Goal: Task Accomplishment & Management: Manage account settings

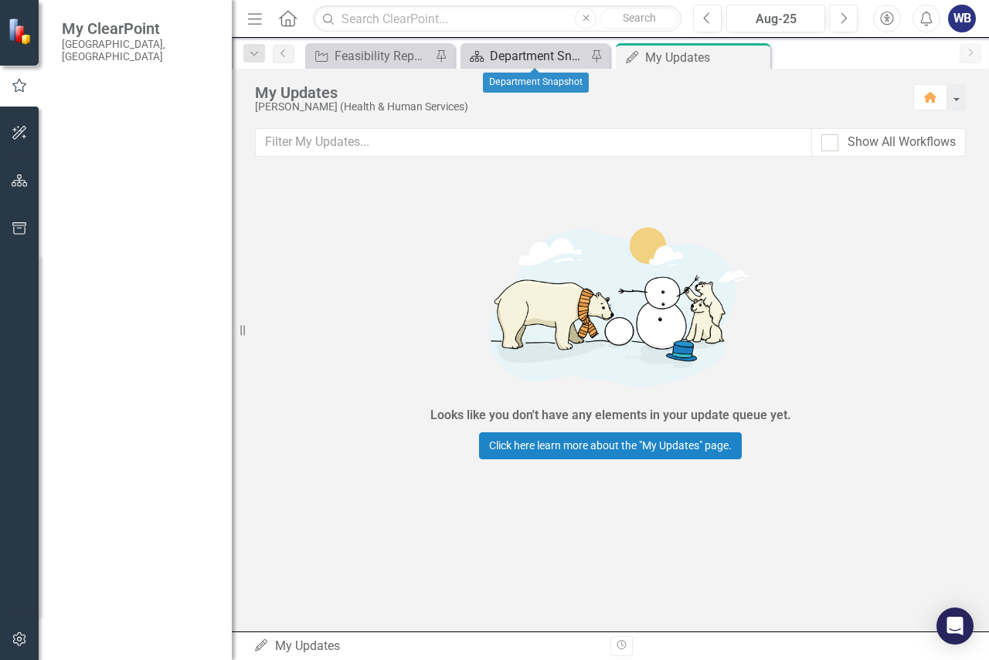
click at [525, 62] on div "Department Snapshot" at bounding box center [538, 55] width 97 height 19
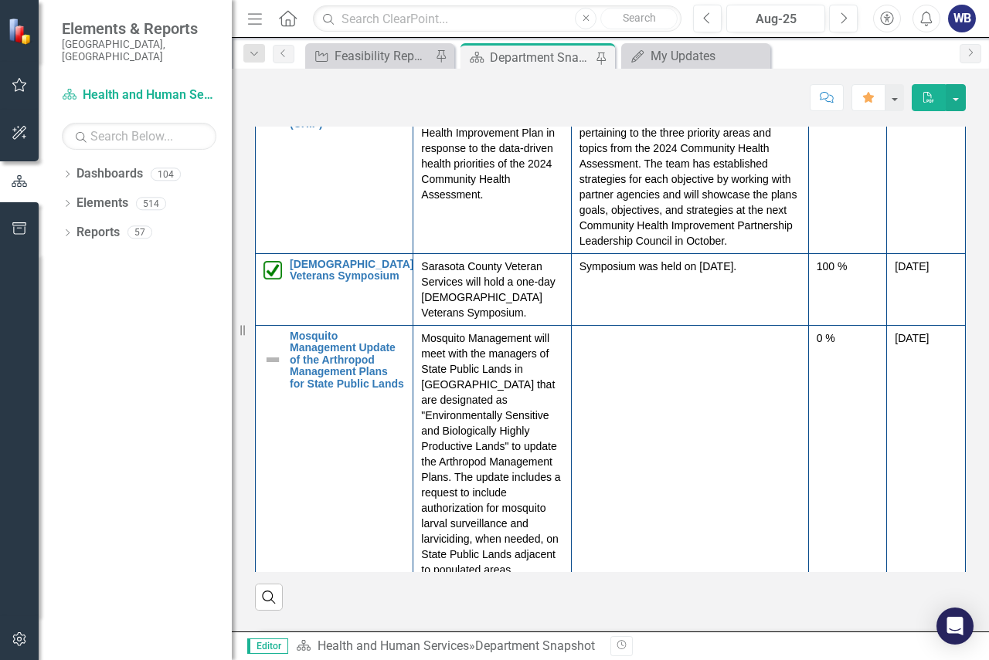
scroll to position [1622, 0]
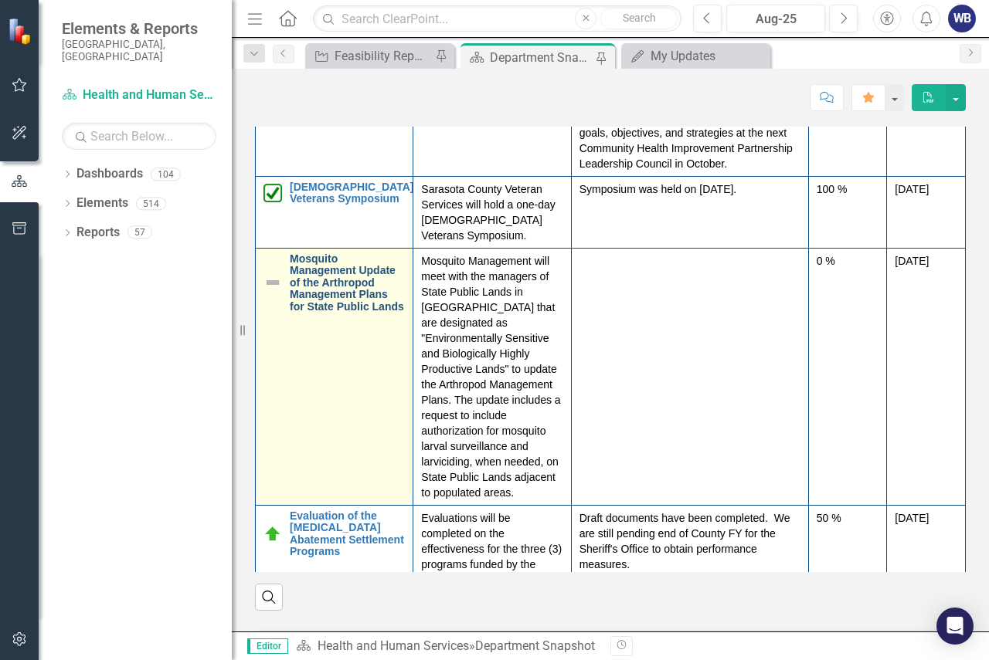
click at [328, 307] on link "Mosquito Management Update of the Arthropod Management Plans for State Public L…" at bounding box center [347, 282] width 115 height 59
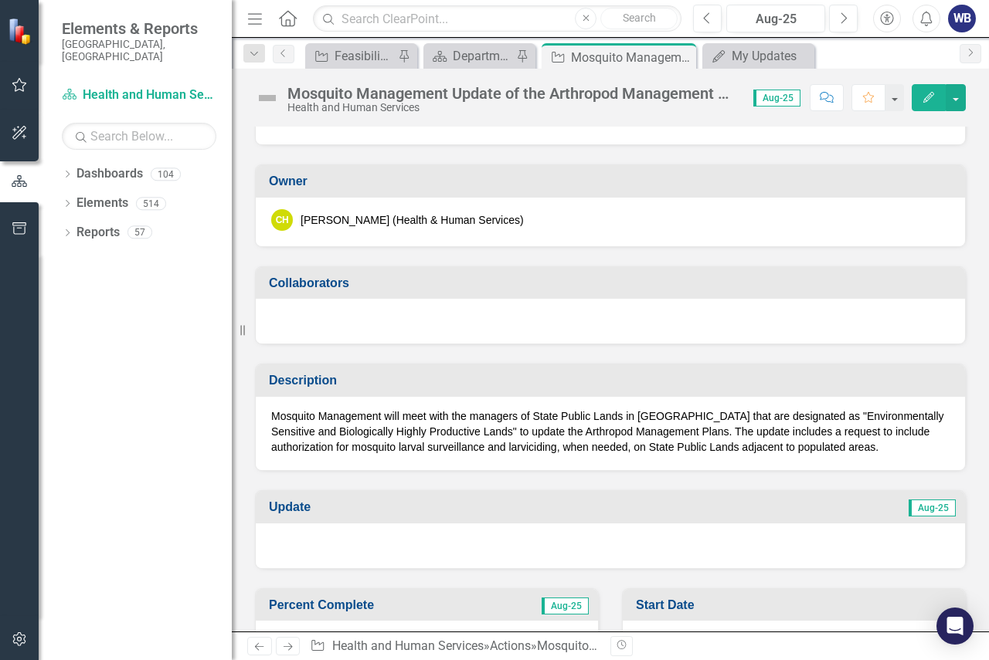
scroll to position [155, 0]
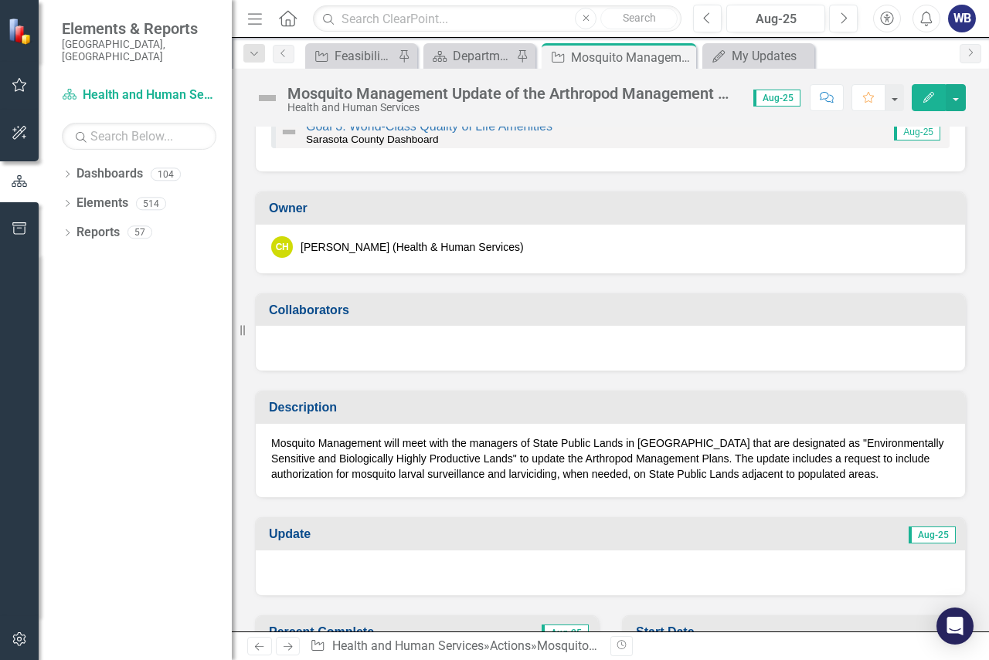
click at [926, 97] on icon "Edit" at bounding box center [929, 97] width 14 height 11
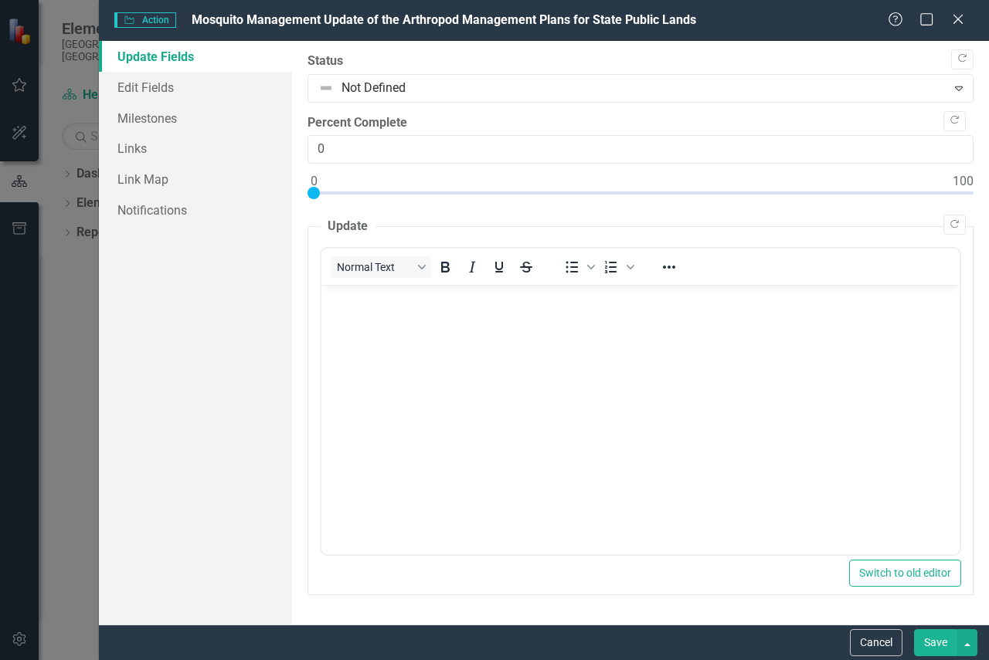
scroll to position [0, 0]
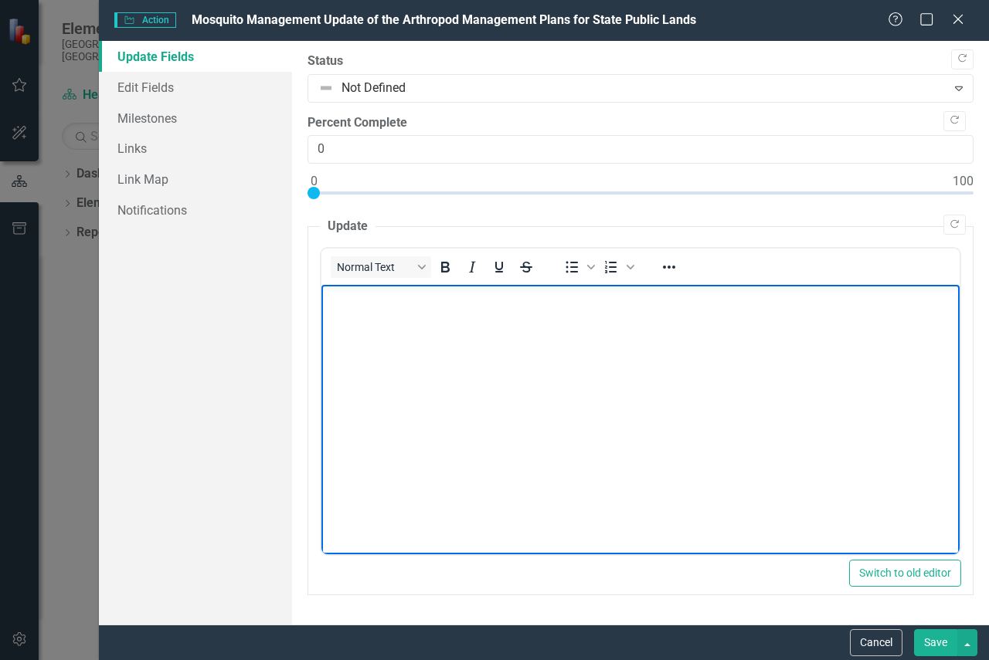
click at [474, 362] on body "Rich Text Area. Press ALT-0 for help." at bounding box center [640, 401] width 638 height 232
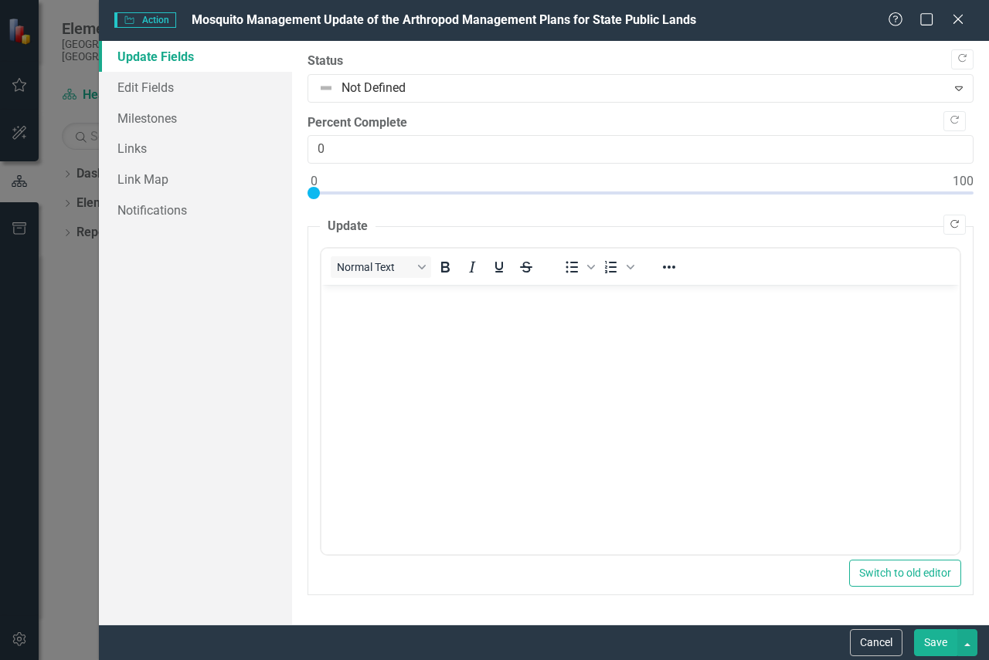
click at [953, 223] on icon "Copy Forward" at bounding box center [955, 224] width 12 height 9
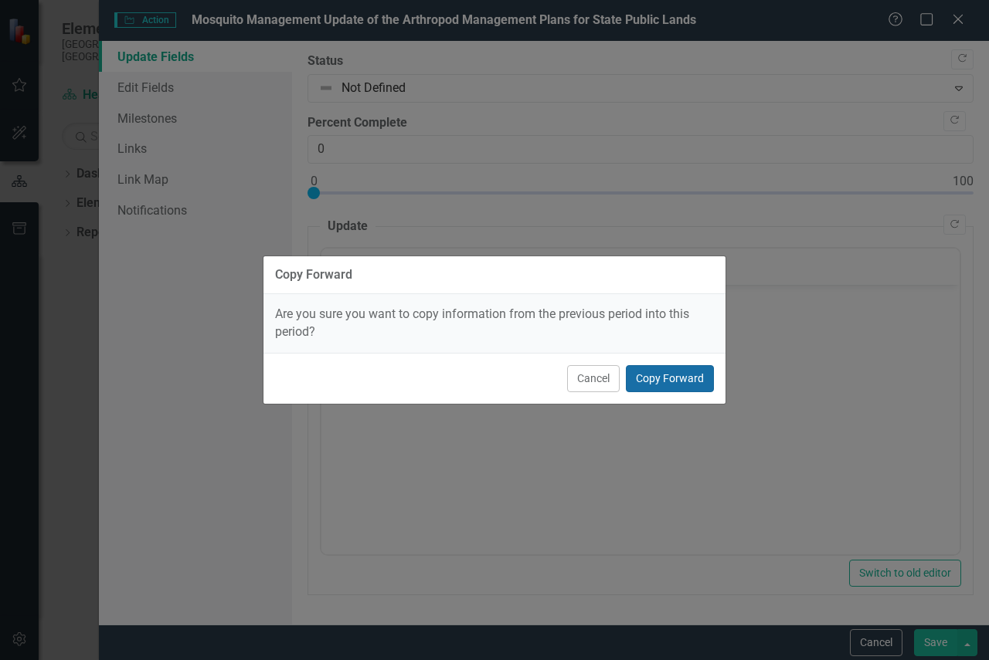
click at [648, 371] on button "Copy Forward" at bounding box center [670, 378] width 88 height 27
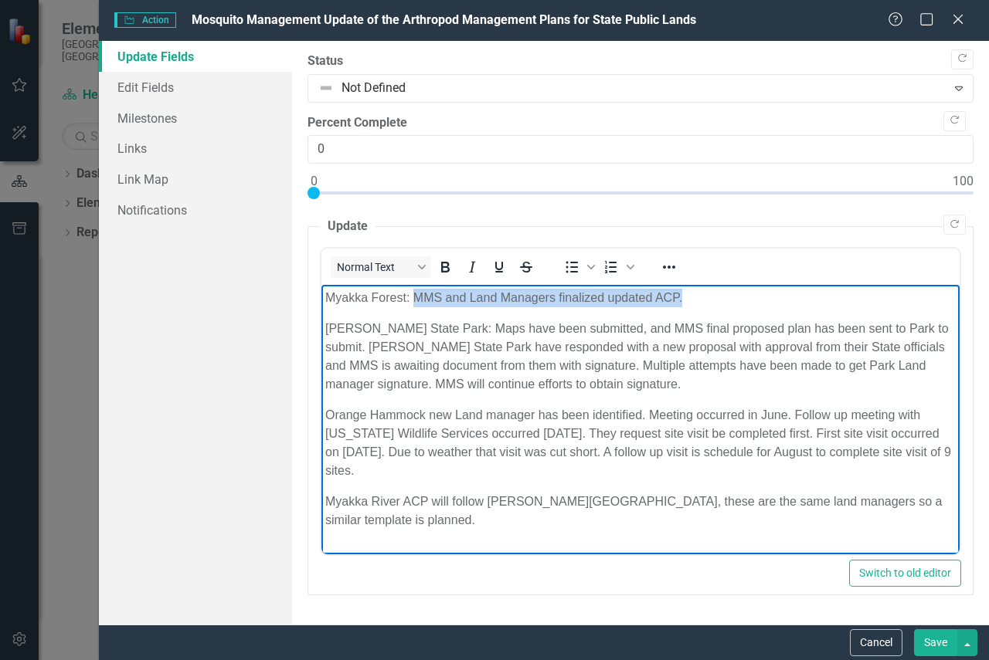
drag, startPoint x: 413, startPoint y: 299, endPoint x: 684, endPoint y: 294, distance: 270.4
click at [684, 294] on p "Myakka Forest: MMS and Land Managers finalized updated ACP." at bounding box center [640, 298] width 630 height 19
copy p "MMS and Land Managers finalized updated ACP."
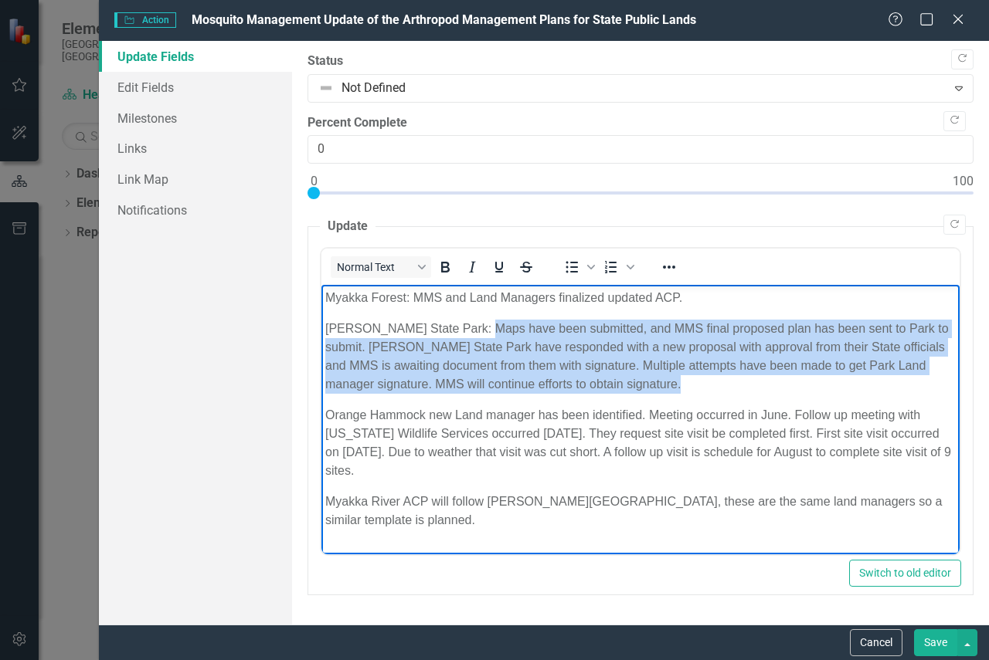
drag, startPoint x: 474, startPoint y: 328, endPoint x: 635, endPoint y: 379, distance: 168.6
click at [635, 379] on p "[PERSON_NAME] State Park: Maps have been submitted, and MMS final proposed plan…" at bounding box center [640, 357] width 630 height 74
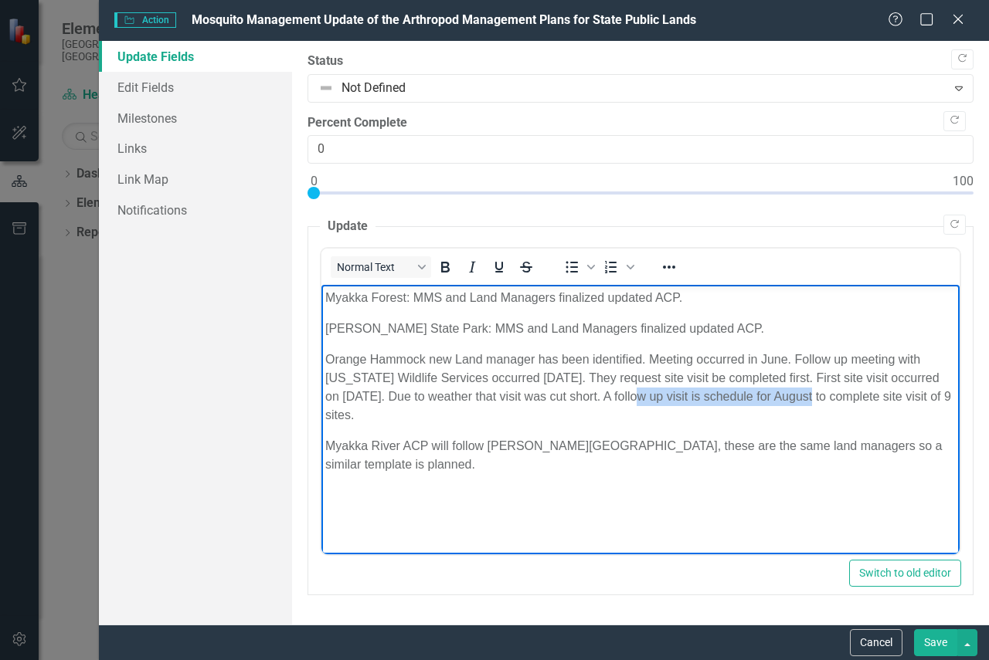
drag, startPoint x: 613, startPoint y: 396, endPoint x: 779, endPoint y: 400, distance: 166.1
click at [779, 400] on p "Orange Hammock new Land manager has been identified. Meeting occurred in June. …" at bounding box center [640, 388] width 630 height 74
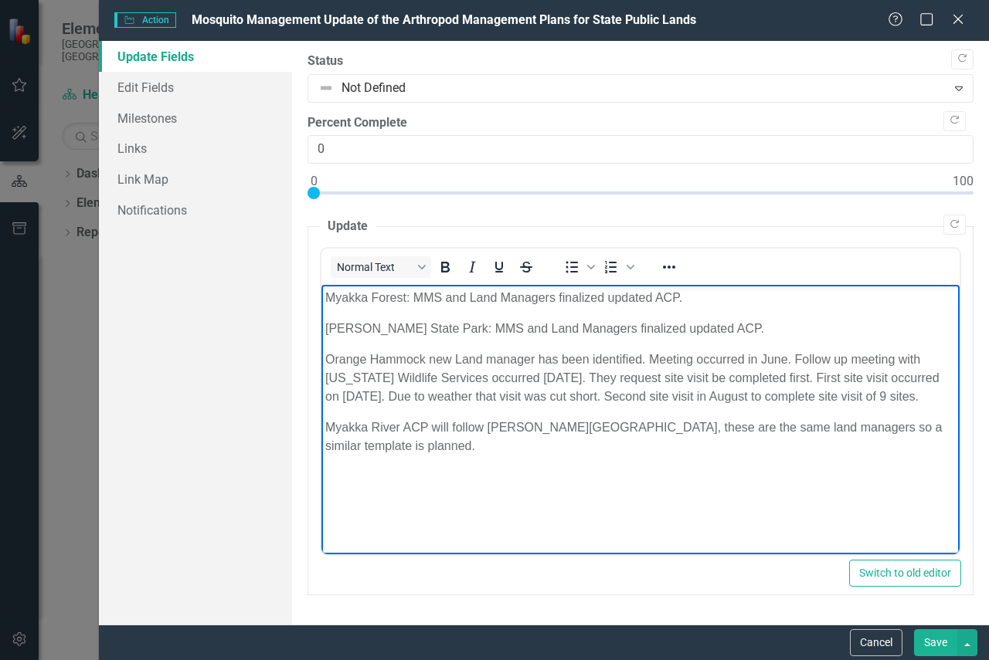
drag, startPoint x: 762, startPoint y: 393, endPoint x: 922, endPoint y: 394, distance: 159.9
click at [922, 394] on p "Orange Hammock new Land manager has been identified. Meeting occurred in June. …" at bounding box center [640, 379] width 630 height 56
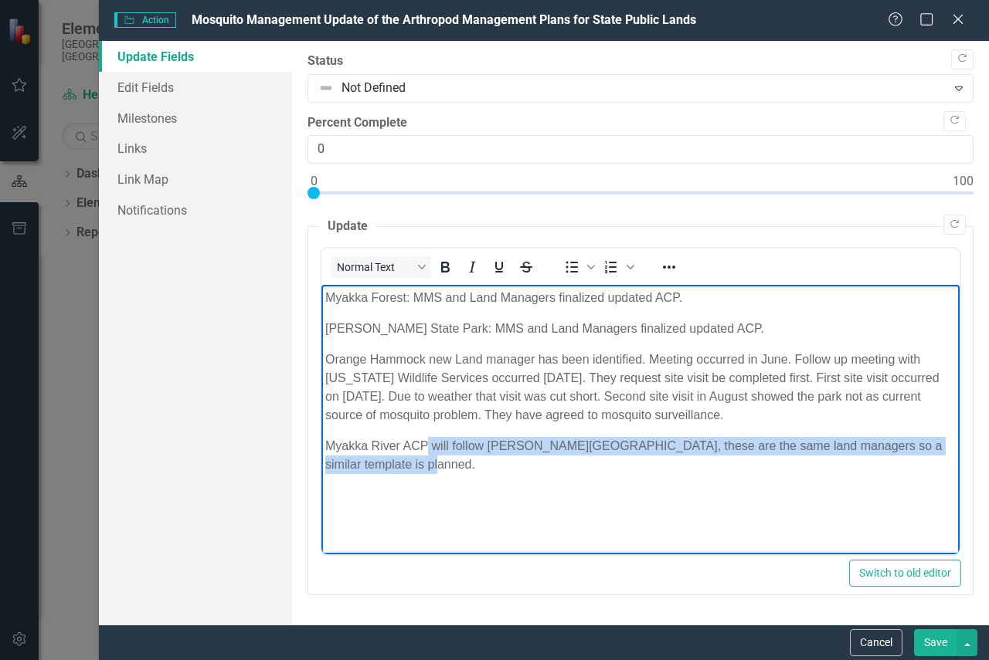
drag, startPoint x: 430, startPoint y: 447, endPoint x: 504, endPoint y: 465, distance: 76.4
click at [504, 465] on p "Myakka River ACP will follow [PERSON_NAME][GEOGRAPHIC_DATA], these are the same…" at bounding box center [640, 455] width 630 height 37
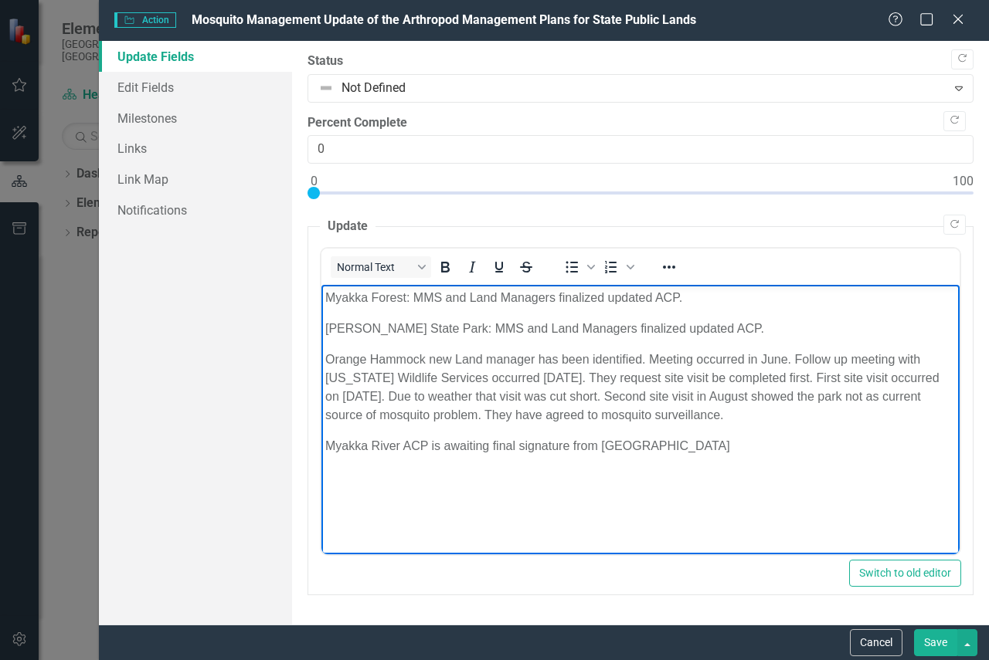
click at [691, 450] on p "Myakka River ACP is awaiting final signature from [GEOGRAPHIC_DATA]" at bounding box center [640, 446] width 630 height 19
click at [602, 445] on p "Myakka River ACP is awaiting final signature from [GEOGRAPHIC_DATA]" at bounding box center [640, 446] width 630 height 19
click at [941, 445] on p "Myakka River ACP is awaiting final signature from [US_STATE] Department of Envi…" at bounding box center [640, 455] width 630 height 37
click at [952, 117] on icon "button" at bounding box center [954, 120] width 8 height 8
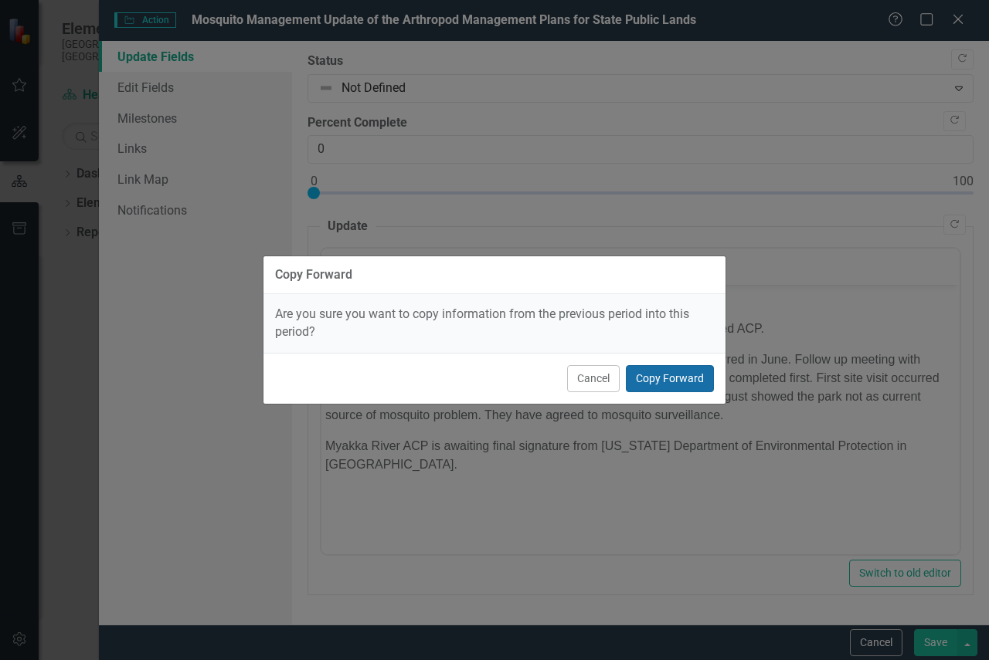
click at [663, 375] on button "Copy Forward" at bounding box center [670, 378] width 88 height 27
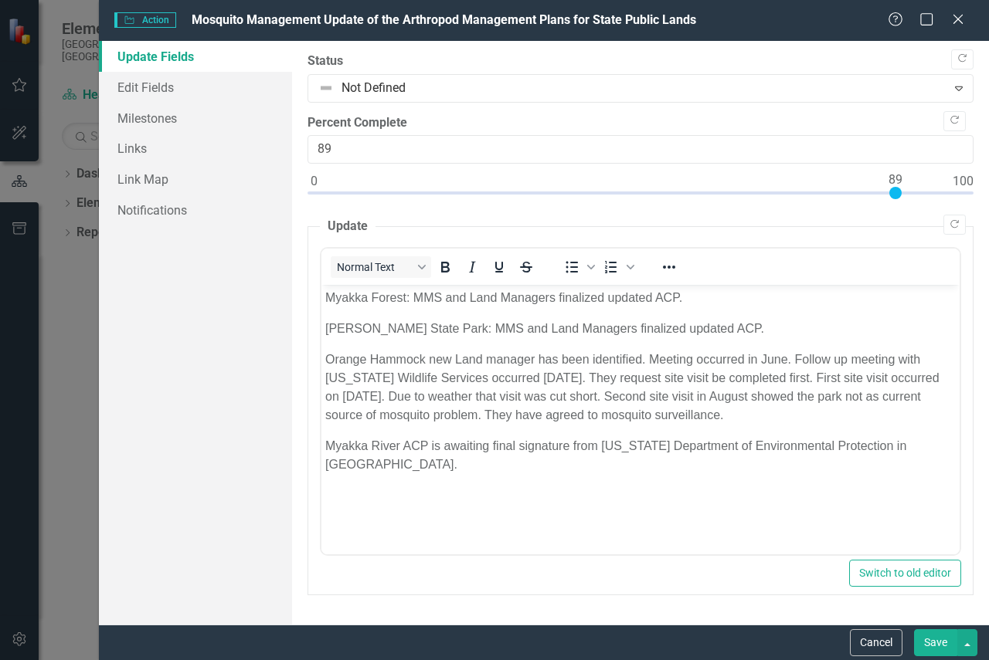
type input "90"
drag, startPoint x: 314, startPoint y: 192, endPoint x: 902, endPoint y: 226, distance: 588.9
click at [902, 226] on div "Copy Forward Status Not Defined Expand Copy Forward Percent Complete 90 Copy Fo…" at bounding box center [640, 324] width 666 height 543
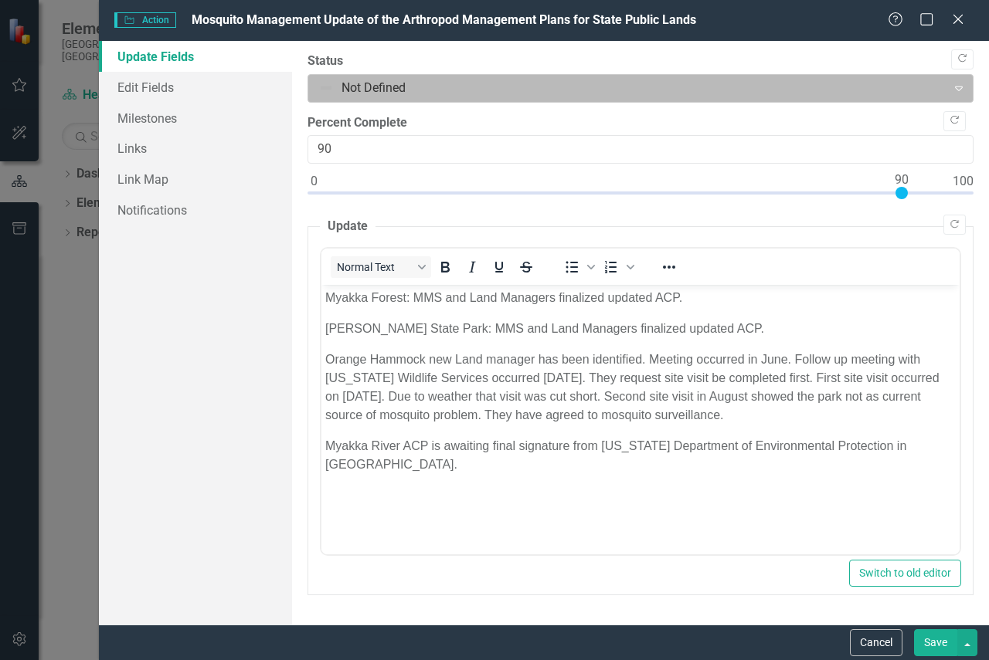
click at [367, 84] on div at bounding box center [627, 88] width 619 height 21
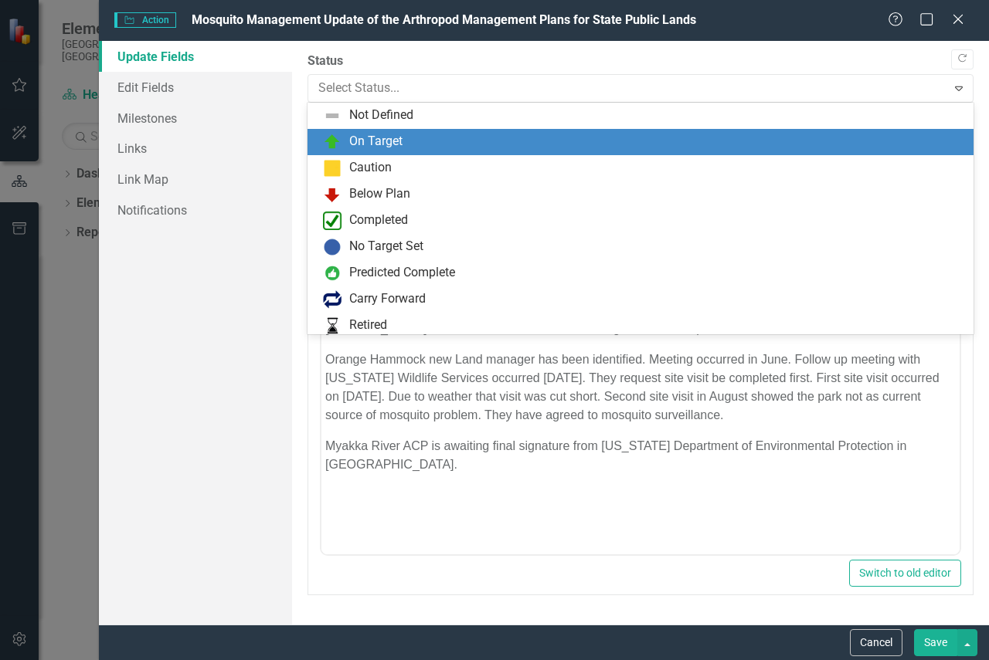
click at [370, 133] on div "On Target" at bounding box center [375, 142] width 53 height 18
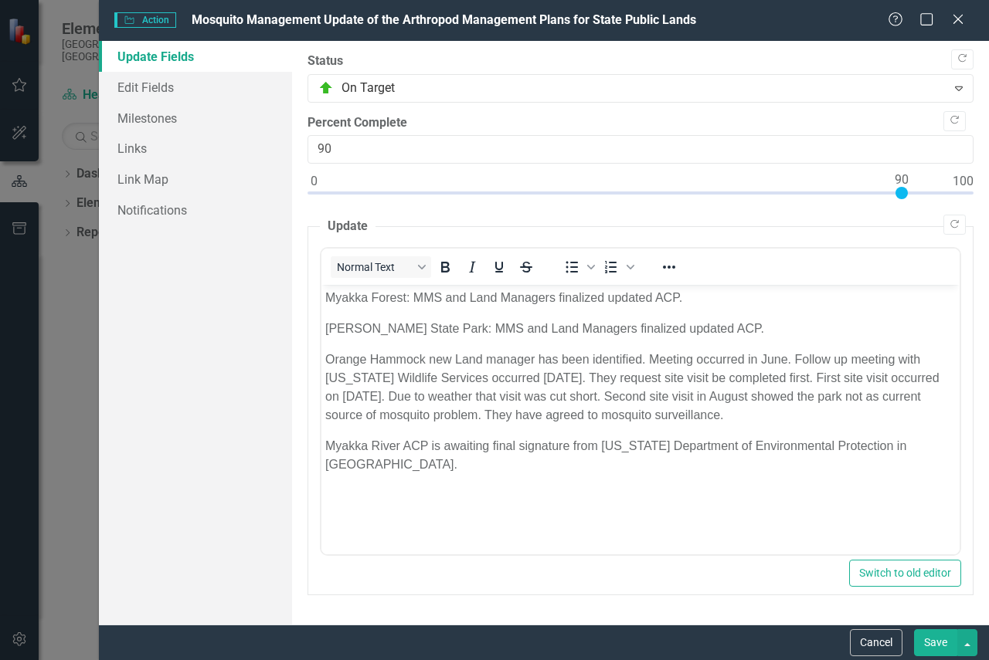
click at [428, 447] on p "Myakka River ACP is awaiting final signature from [US_STATE] Department of Envi…" at bounding box center [640, 455] width 630 height 37
click at [935, 638] on button "Save" at bounding box center [935, 643] width 43 height 27
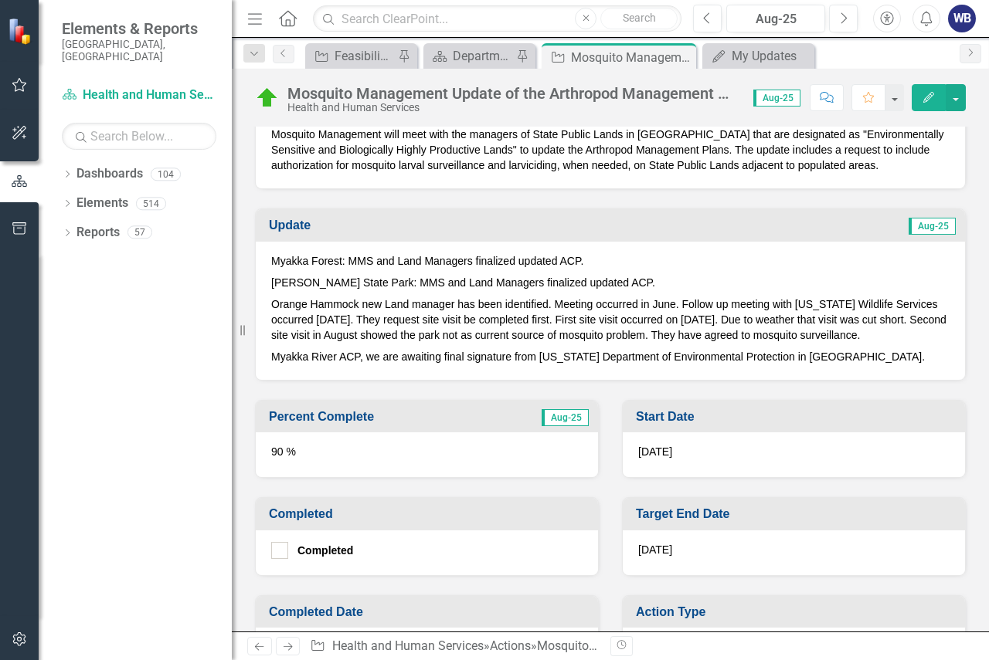
scroll to position [77, 0]
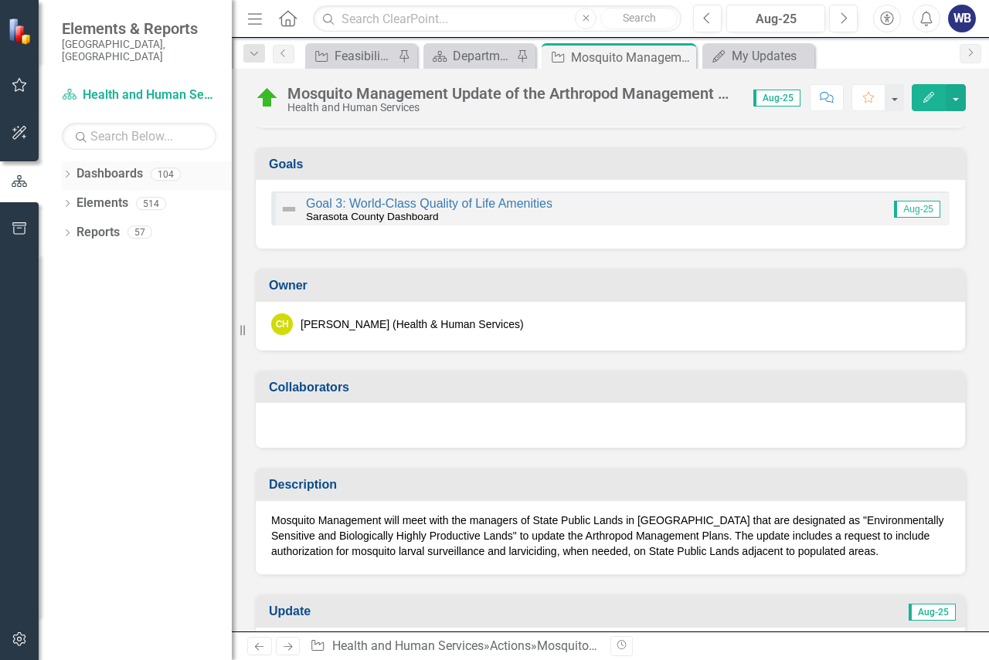
click at [117, 165] on link "Dashboards" at bounding box center [109, 174] width 66 height 18
click at [64, 170] on div "Dropdown" at bounding box center [67, 176] width 11 height 13
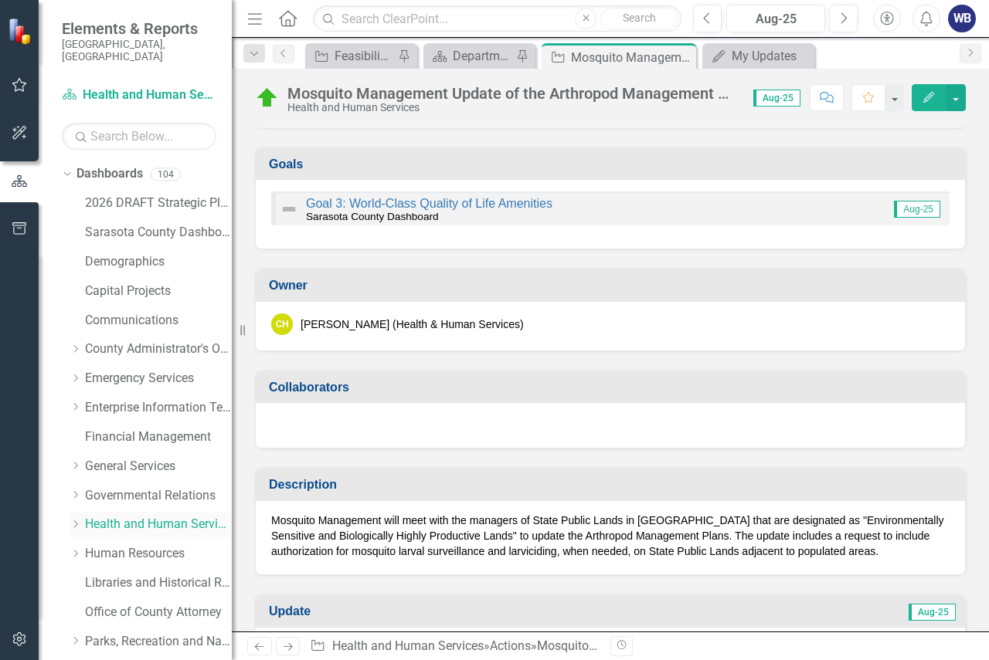
click at [119, 516] on link "Health and Human Services" at bounding box center [158, 525] width 147 height 18
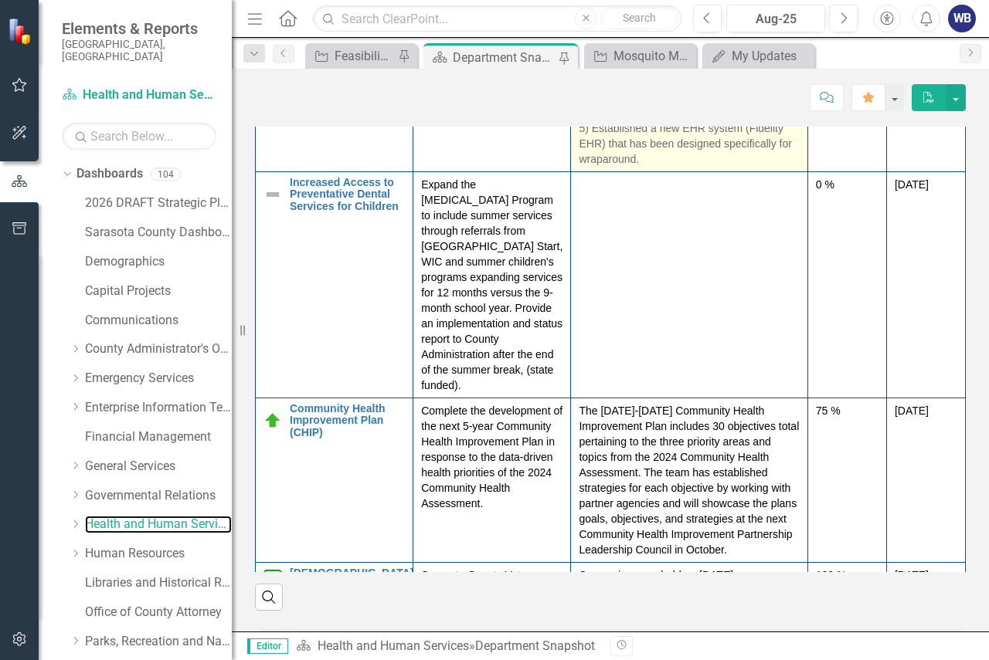
scroll to position [1313, 0]
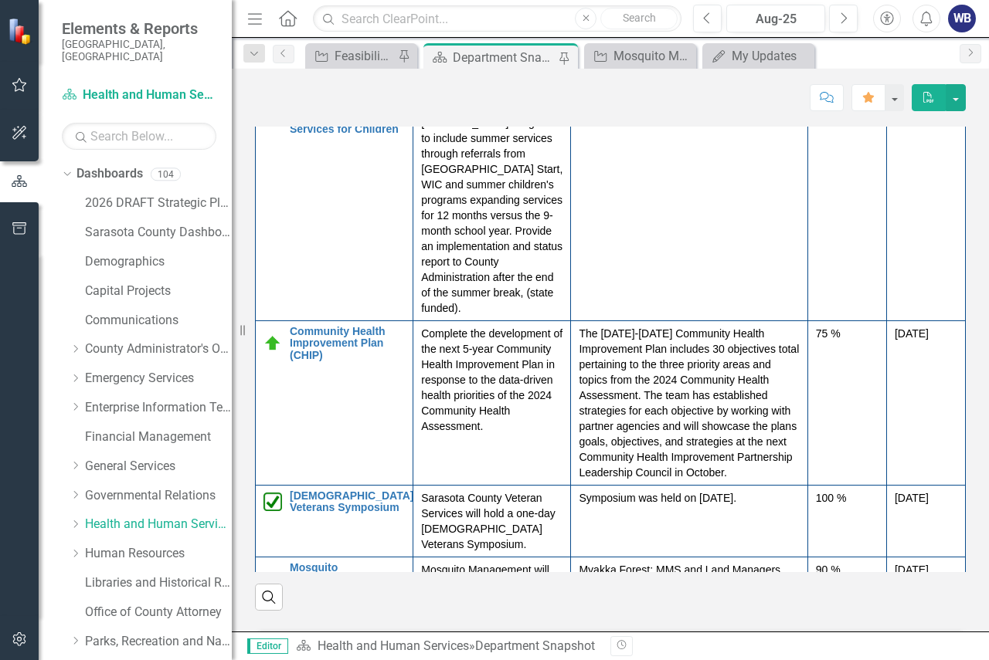
click at [961, 21] on div "WB" at bounding box center [962, 19] width 28 height 28
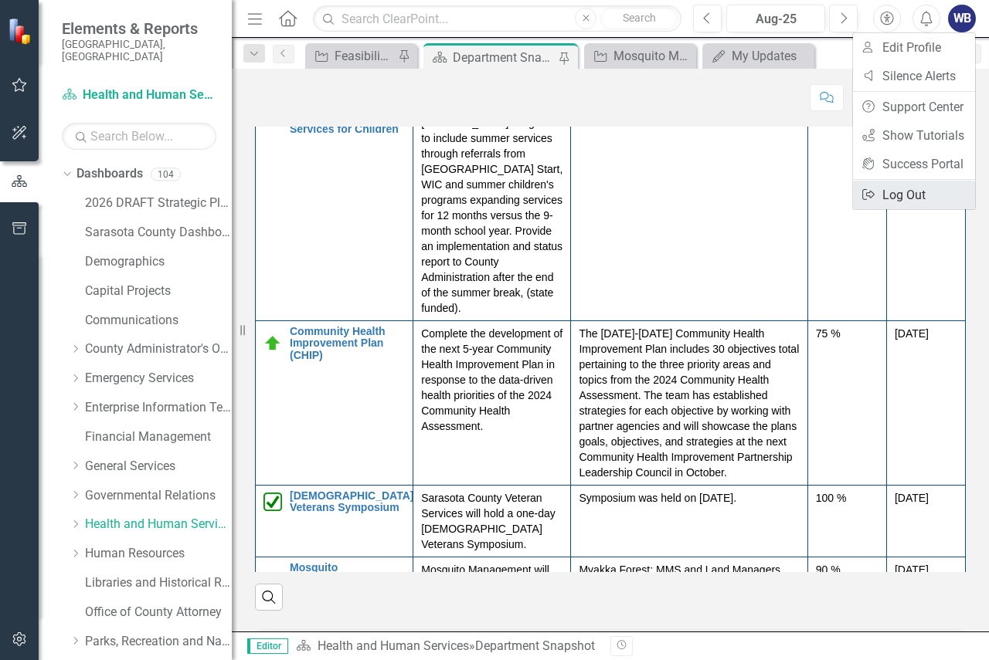
click at [919, 200] on link "Logout Log Out" at bounding box center [914, 195] width 122 height 29
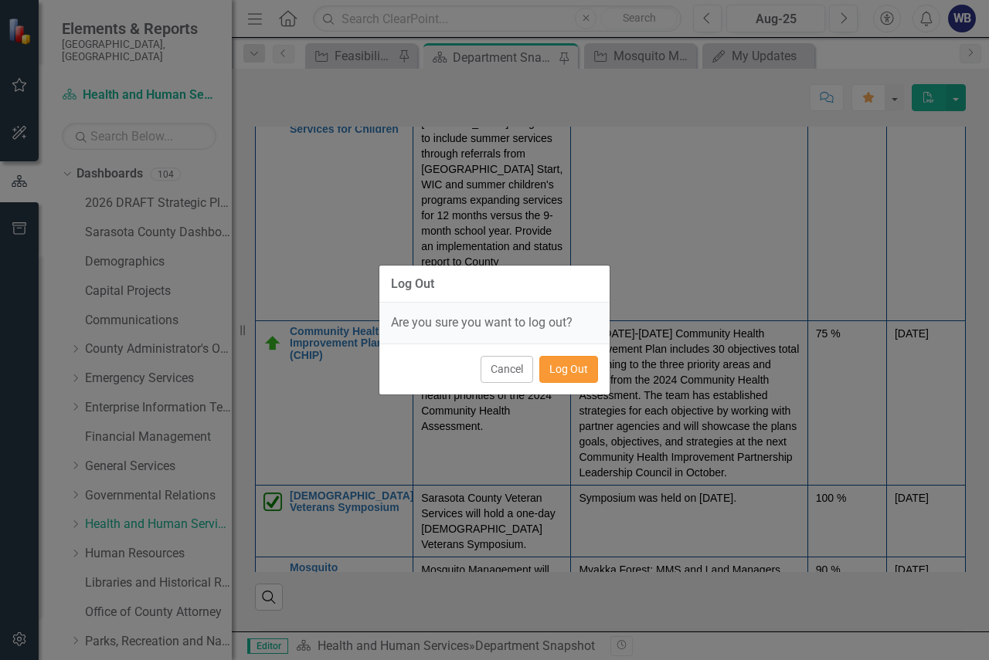
click at [569, 378] on button "Log Out" at bounding box center [568, 369] width 59 height 27
